Goal: Task Accomplishment & Management: Complete application form

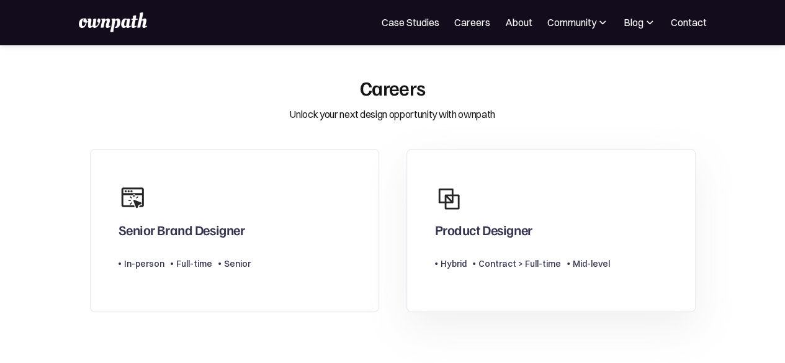
click at [469, 238] on div "Product Designer" at bounding box center [483, 229] width 97 height 16
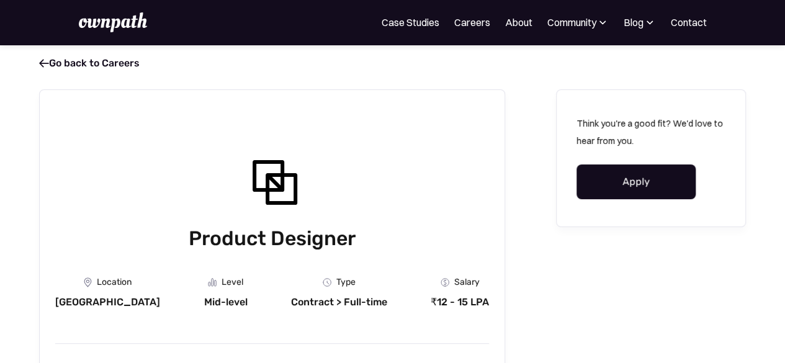
click at [616, 182] on link "Apply" at bounding box center [635, 181] width 119 height 35
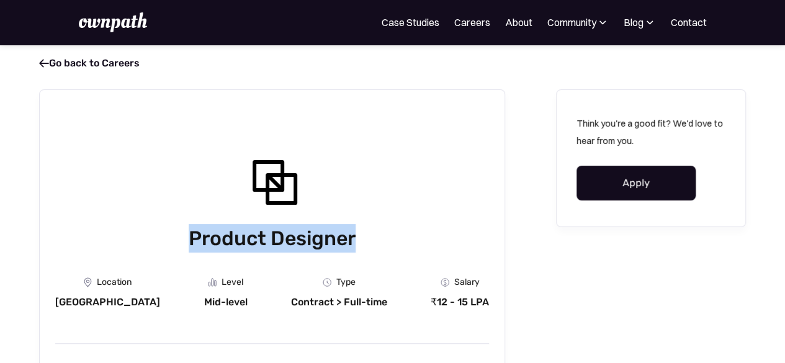
drag, startPoint x: 361, startPoint y: 238, endPoint x: 192, endPoint y: 236, distance: 168.7
click at [192, 236] on h1 "Product Designer" at bounding box center [272, 238] width 434 height 29
copy h1 "Product Designer"
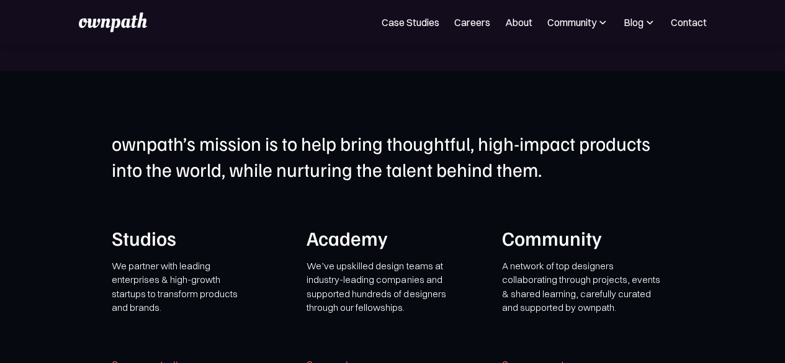
scroll to position [2259, 0]
